Goal: Register for event/course

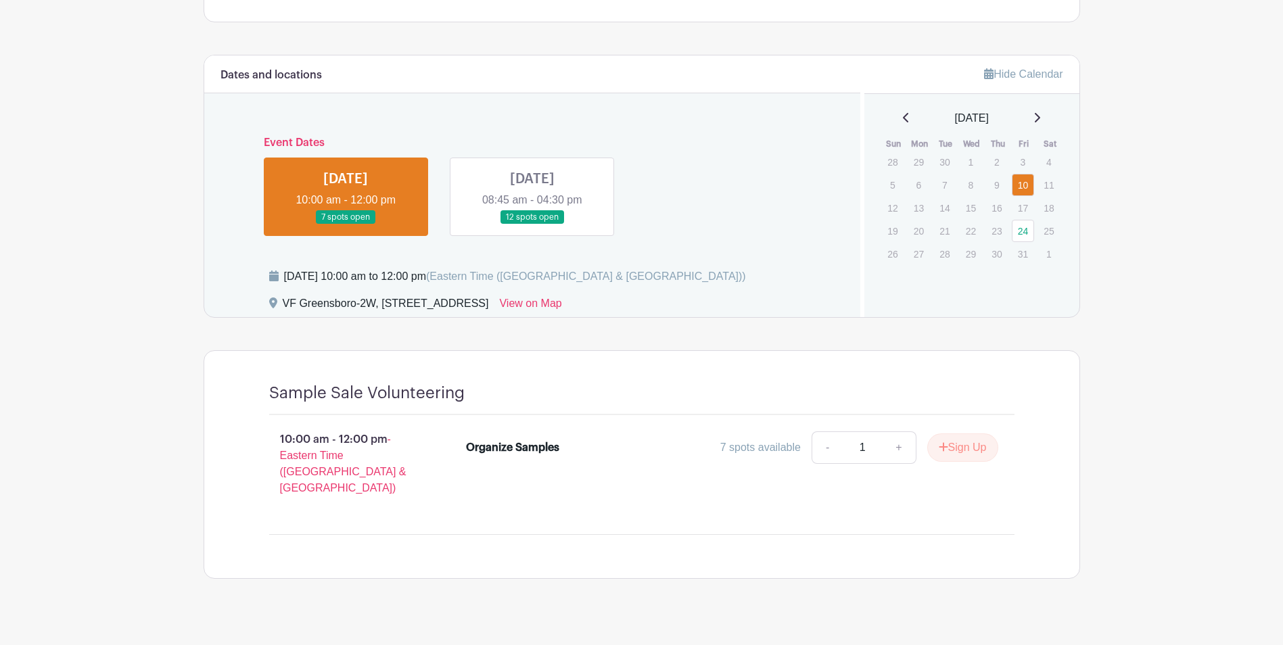
scroll to position [596, 0]
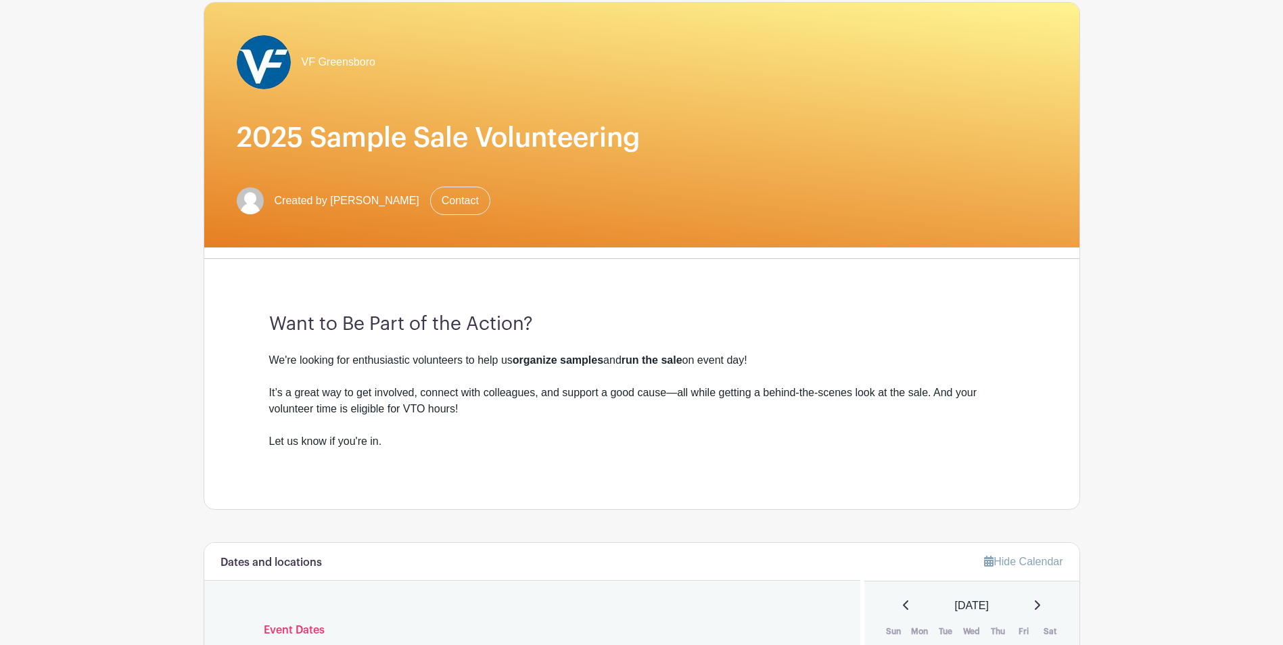
scroll to position [338, 0]
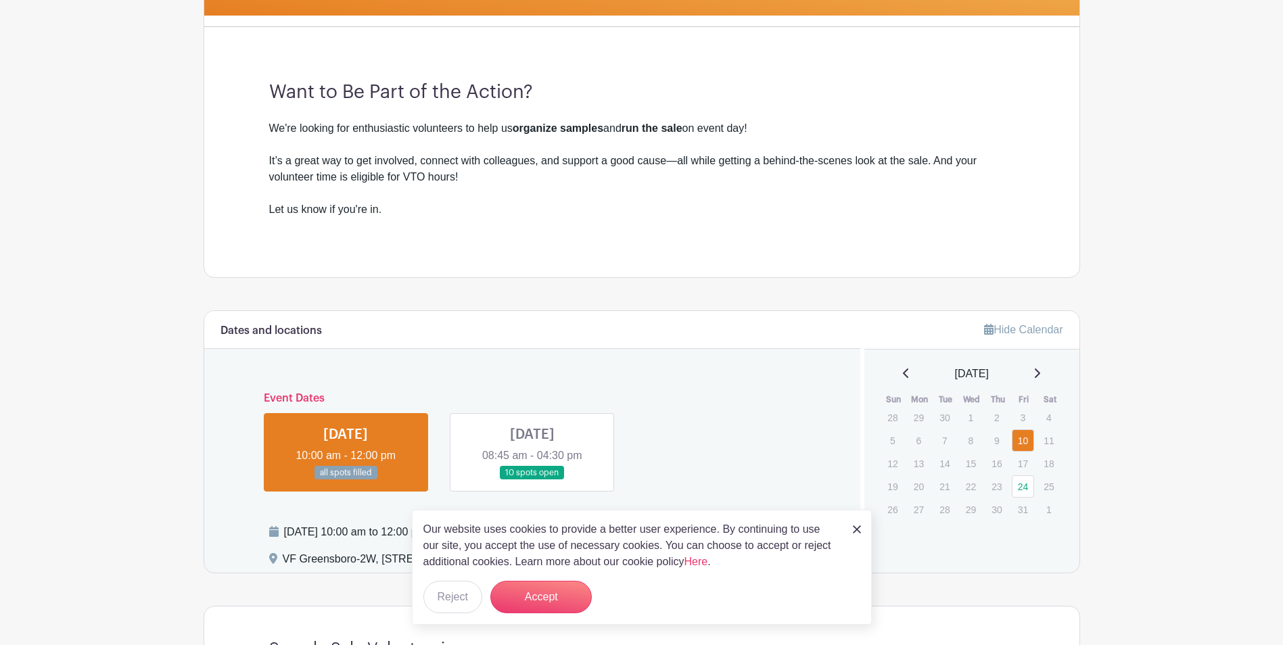
click at [861, 526] on div "Our website uses cookies to provide a better user experience. By continuing to …" at bounding box center [642, 567] width 460 height 115
click at [855, 527] on img at bounding box center [857, 530] width 8 height 8
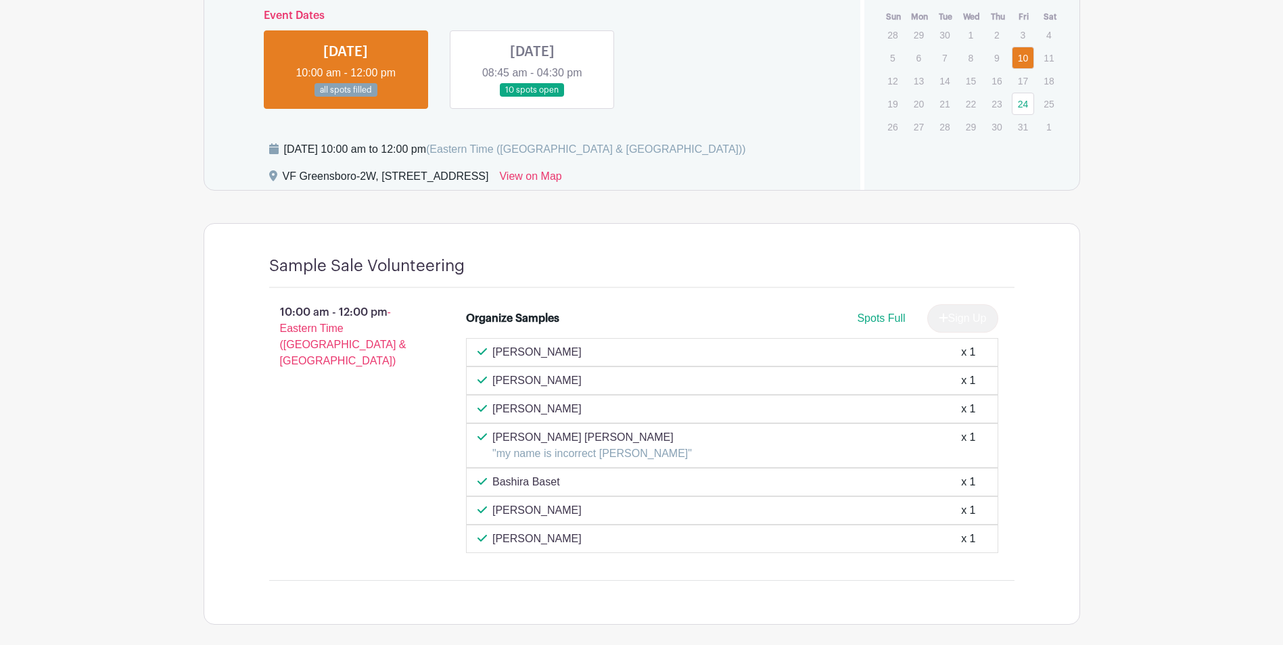
scroll to position [650, 0]
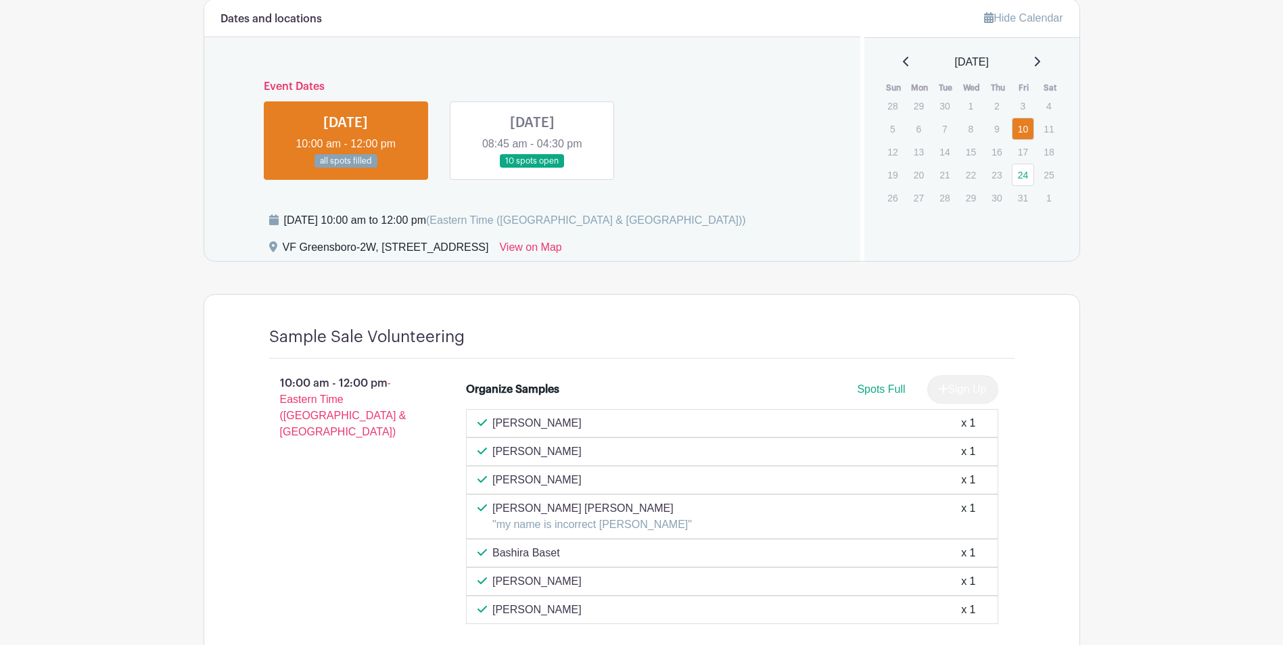
click at [532, 168] on link at bounding box center [532, 168] width 0 height 0
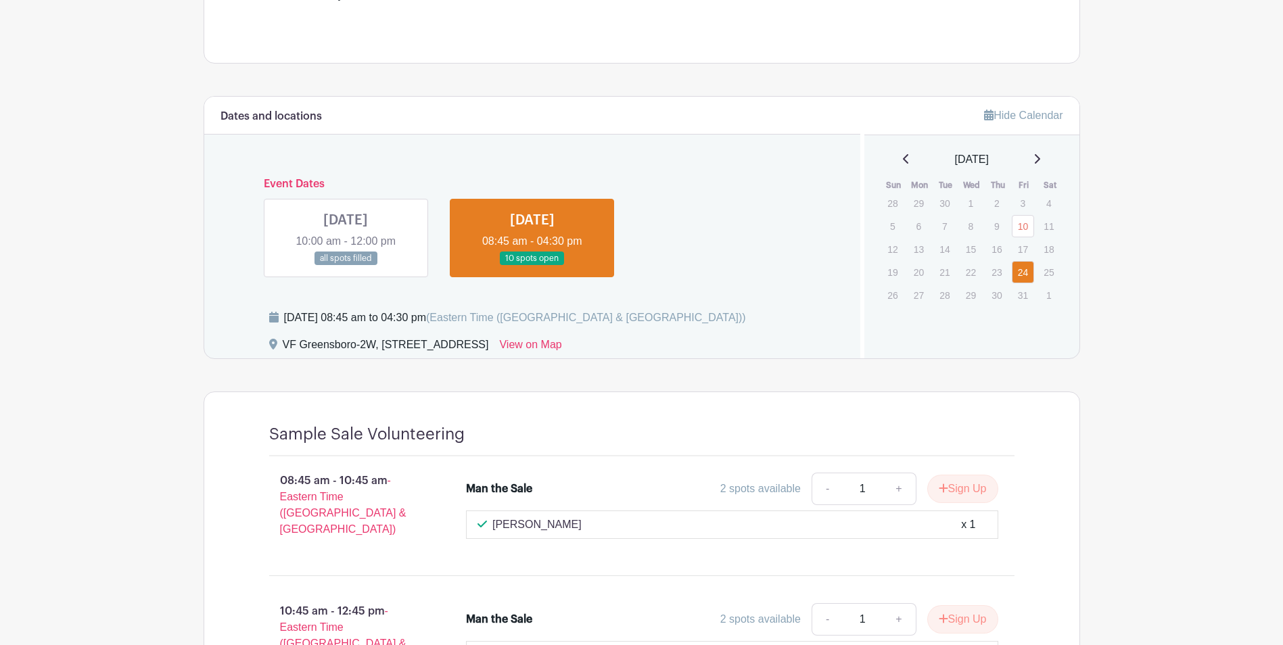
scroll to position [547, 0]
